Goal: Unclear: Browse casually

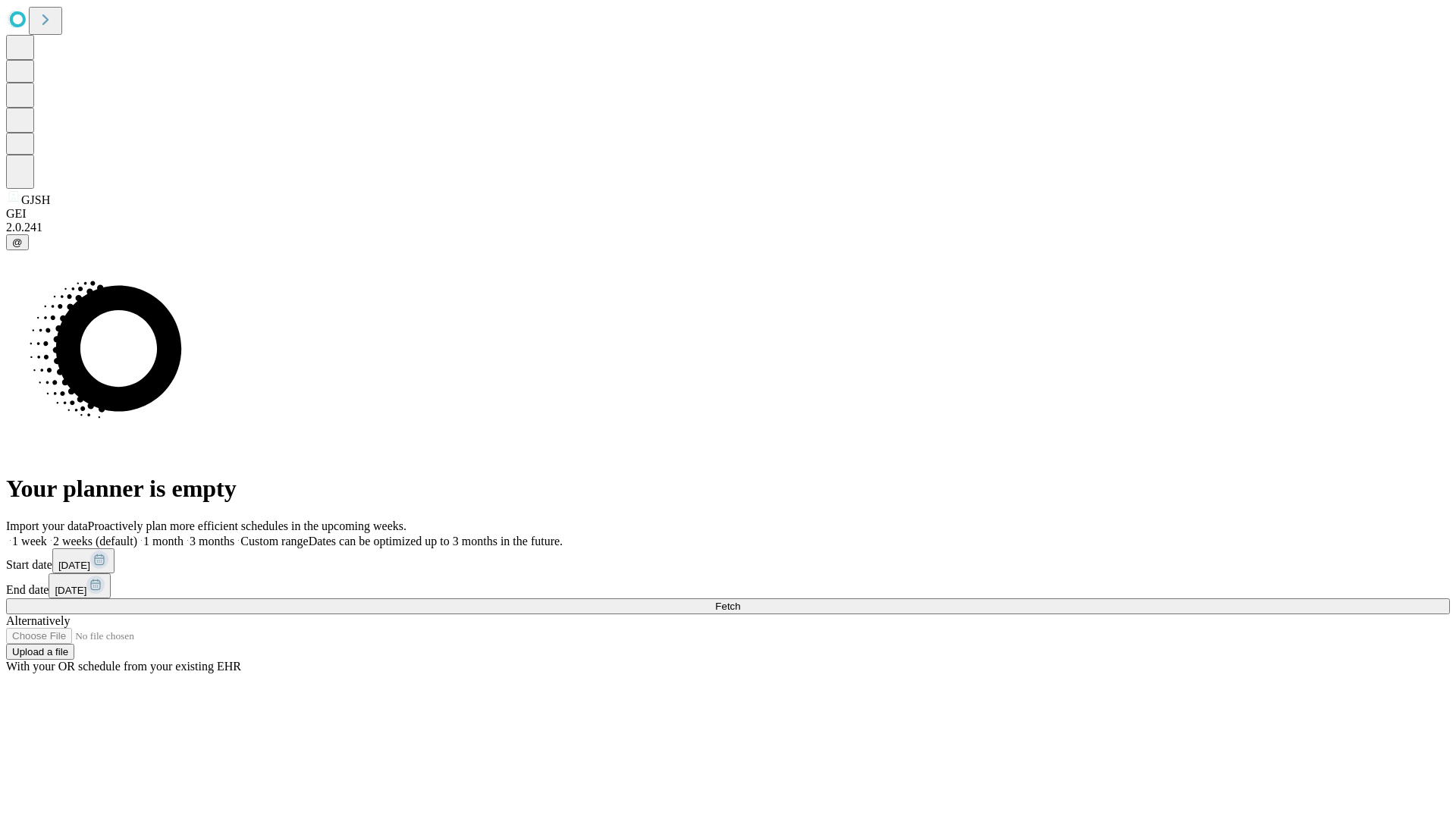
click at [740, 600] on span "Fetch" at bounding box center [728, 605] width 25 height 12
